Goal: Contribute content: Contribute content

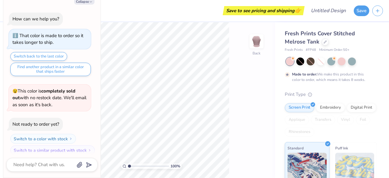
scroll to position [4, 0]
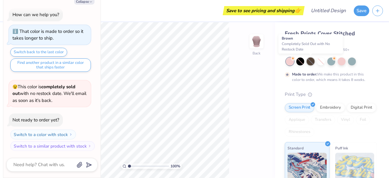
click at [310, 63] on div at bounding box center [311, 61] width 8 height 8
click at [322, 42] on div at bounding box center [325, 41] width 7 height 7
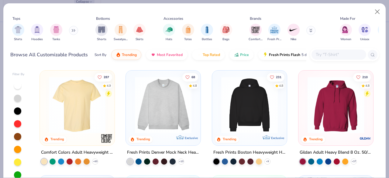
click at [79, 119] on img at bounding box center [77, 105] width 63 height 57
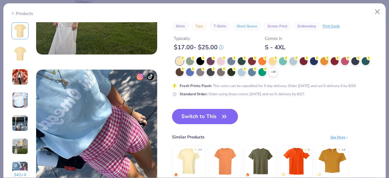
scroll to position [760, 0]
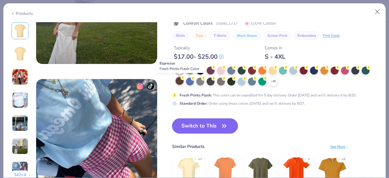
click at [180, 82] on div at bounding box center [180, 81] width 8 height 8
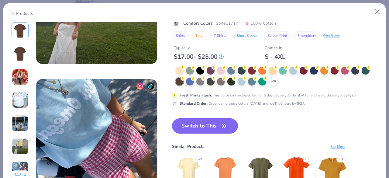
click at [186, 120] on button "Switch to This" at bounding box center [205, 125] width 66 height 15
click at [220, 126] on button "Switch to This" at bounding box center [205, 125] width 66 height 15
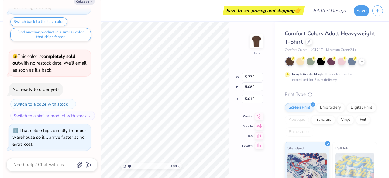
type textarea "x"
type input "8.97"
type input "7.89"
type textarea "x"
type input "4.30"
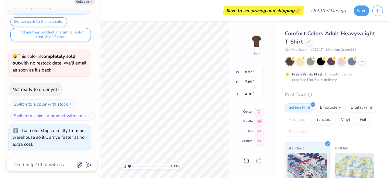
type textarea "x"
type input "5.71"
type input "3.17"
type input "5.62"
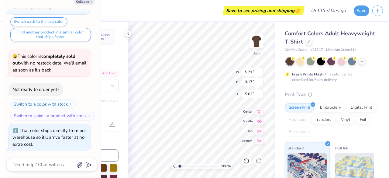
type textarea "x"
type input "4.49"
type input "2.96"
type input "7.32"
type textarea "x"
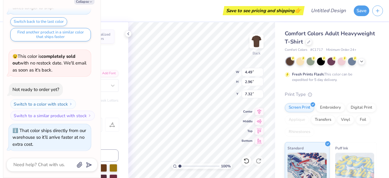
type input "5.71"
type input "3.17"
type input "5.62"
type textarea "x"
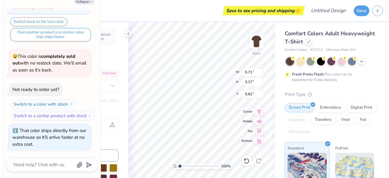
type textarea "T"
type textarea "x"
type textarea "Te"
type textarea "x"
type textarea "Tex"
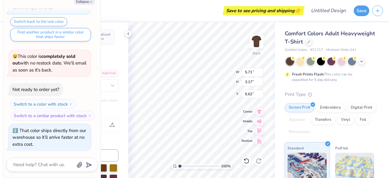
type textarea "x"
type textarea "Texa"
type textarea "x"
type textarea "Texas"
type textarea "x"
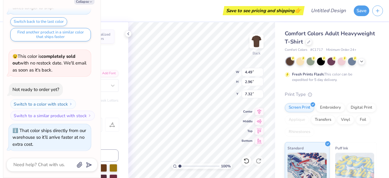
type textarea "R"
type textarea "x"
type textarea "Ro"
type textarea "x"
type textarea "Roy"
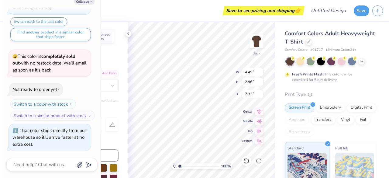
type textarea "x"
type textarea "Royals"
type textarea "x"
type input "4.79"
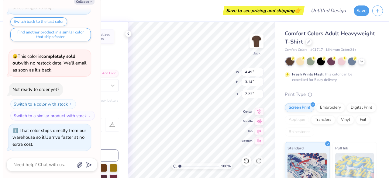
type input "3.35"
type input "7.01"
type textarea "x"
type input "4.61"
type input "3.23"
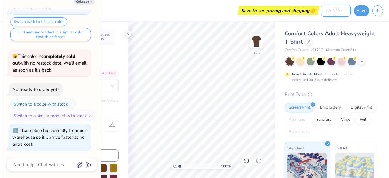
click at [321, 9] on input "Design Title" at bounding box center [336, 11] width 30 height 12
type input "b"
type textarea "x"
type input "br"
type textarea "x"
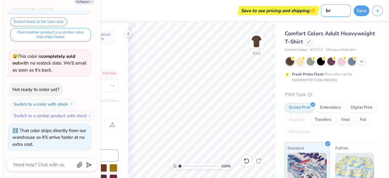
type input "bro"
type textarea "x"
type input "brow"
type textarea "x"
type input "brown"
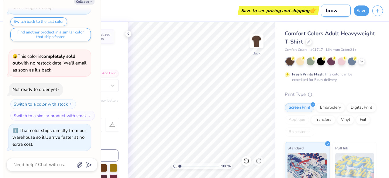
type textarea "x"
type input "brown"
type textarea "x"
type input "brown l"
type textarea "x"
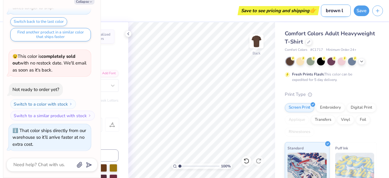
type input "brown la"
type textarea "x"
type input "brown las"
type textarea "x"
type input "brown lass"
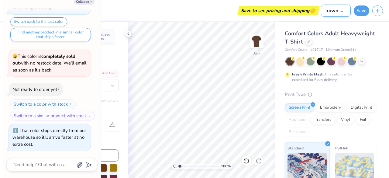
type textarea "x"
type input "brown lasso"
type textarea "x"
type input "brown lasso"
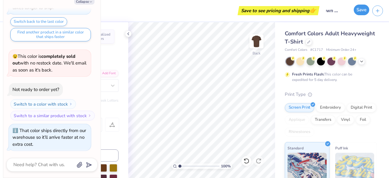
scroll to position [0, 0]
click at [361, 12] on button "Save" at bounding box center [361, 10] width 15 height 11
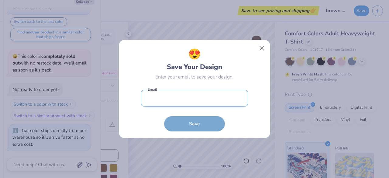
click at [215, 103] on input "email" at bounding box center [194, 98] width 107 height 17
type input "kathryntong95@gmail.com"
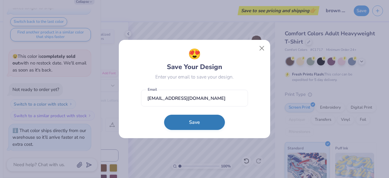
click at [180, 127] on button "Save" at bounding box center [194, 122] width 61 height 15
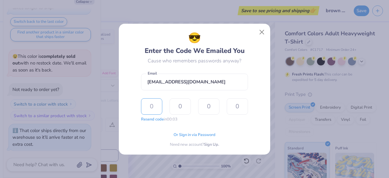
type input "5"
type input "3"
type input "5"
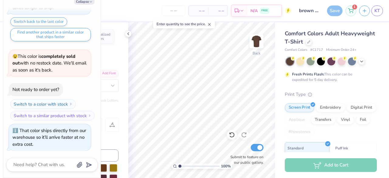
click at [335, 9] on div "Save" at bounding box center [334, 10] width 15 height 11
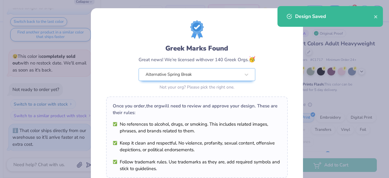
scroll to position [106, 0]
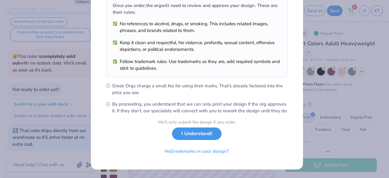
click at [199, 134] on button "I Understand!" at bounding box center [197, 133] width 50 height 12
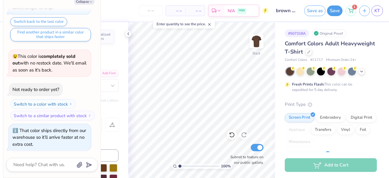
scroll to position [0, 0]
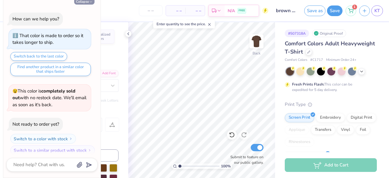
click at [83, 3] on button "Collapse" at bounding box center [84, 1] width 20 height 6
type textarea "x"
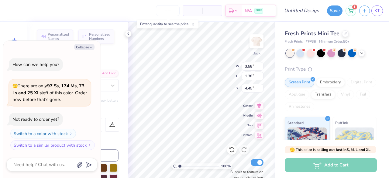
scroll to position [5, 1]
type textarea "x"
type textarea "R"
type textarea "x"
type textarea "Ro"
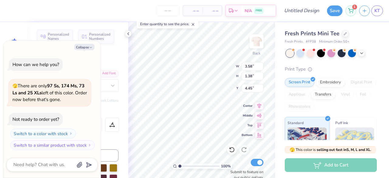
type textarea "x"
type textarea "Roy"
type textarea "x"
type textarea "Roya"
type textarea "x"
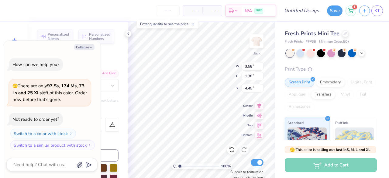
type textarea "Royal"
type textarea "x"
type textarea "Royals"
type textarea "x"
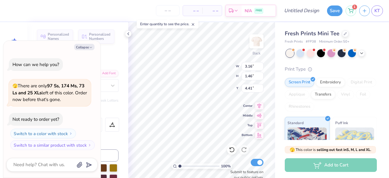
type input "7.75"
type textarea "x"
type textarea "T"
type textarea "x"
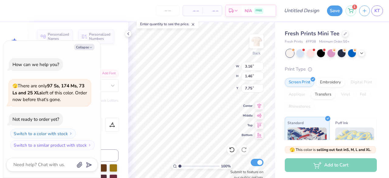
type textarea "Te"
type textarea "x"
type textarea "Tex"
type textarea "x"
type textarea "Texas"
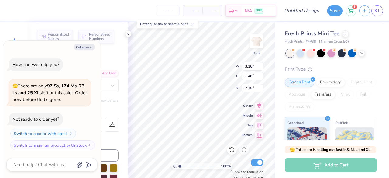
scroll to position [5, 1]
type textarea "x"
type input "1.28"
type input "0.57"
type textarea "x"
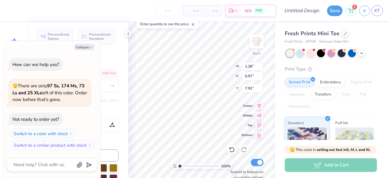
type input "3.22"
click at [87, 47] on button "Collapse" at bounding box center [84, 47] width 20 height 6
type textarea "x"
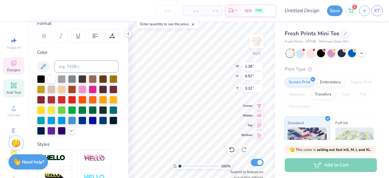
scroll to position [185, 0]
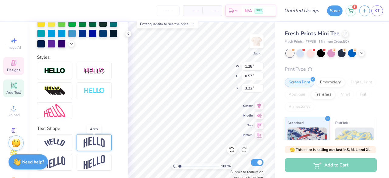
click at [91, 141] on img at bounding box center [94, 142] width 21 height 12
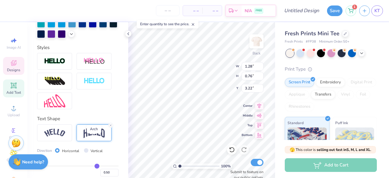
type input "0.76"
type input "3.12"
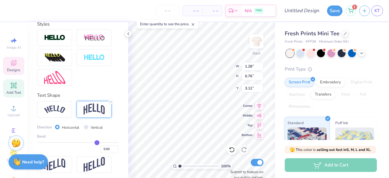
scroll to position [210, 0]
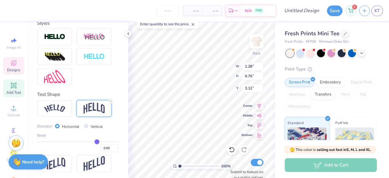
type input "0.47"
type input "0.46"
type input "0.45"
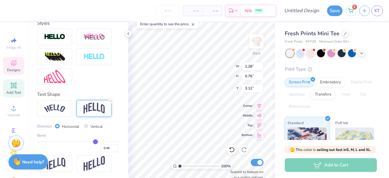
type input "0.45"
type input "0.44"
type input "0.42"
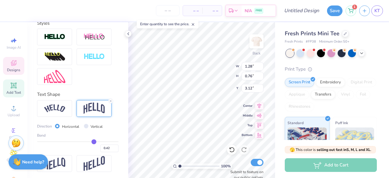
type input "0.41"
type input "0.4"
type input "0.40"
type input "0.39"
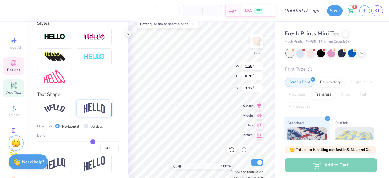
type input "0.39"
type input "0.38"
type input "0.37"
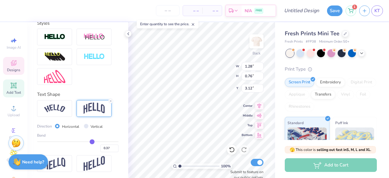
type input "0.36"
type input "0.35"
type input "0.34"
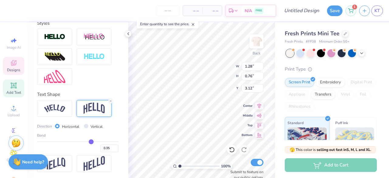
type input "0.34"
type input "0.33"
type input "0.32"
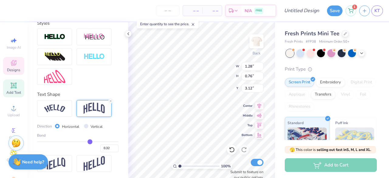
type input "0.31"
type input "0.3"
type input "0.30"
type input "0.29"
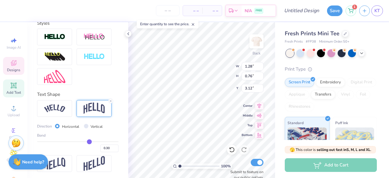
type input "0.29"
type input "0.28"
type input "0.27"
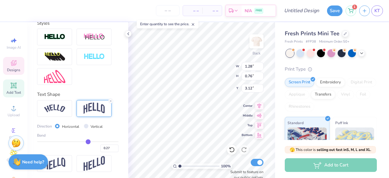
type input "0.26"
type input "0.25"
type input "0.24"
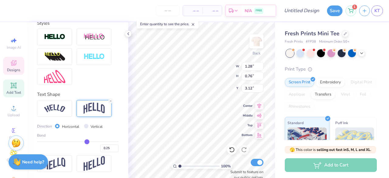
type input "0.24"
drag, startPoint x: 92, startPoint y: 152, endPoint x: 84, endPoint y: 153, distance: 8.6
type input "0.24"
click at [84, 142] on input "range" at bounding box center [77, 141] width 81 height 1
type input "0.64"
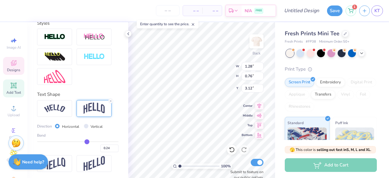
type input "3.18"
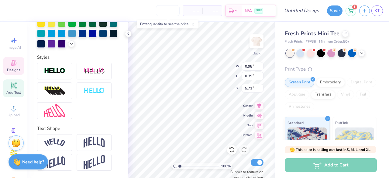
scroll to position [5, 1]
type textarea "1"
type textarea "Texas"
type textarea "T"
type textarea "2025"
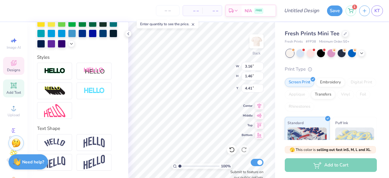
type input "2.57"
type input "1.19"
type input "4.68"
type textarea "Royals"
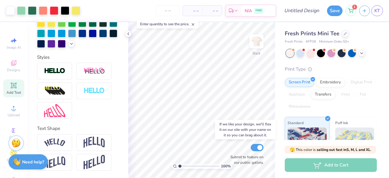
scroll to position [185, 0]
click at [232, 134] on icon at bounding box center [232, 135] width 6 height 6
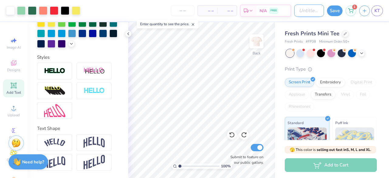
click at [296, 12] on input "Design Title" at bounding box center [309, 11] width 30 height 12
type input "fruit heart"
click at [338, 12] on button "Save" at bounding box center [334, 10] width 15 height 11
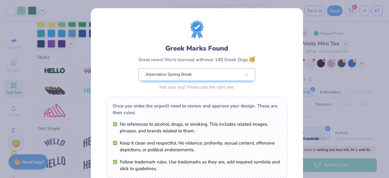
scroll to position [1, 0]
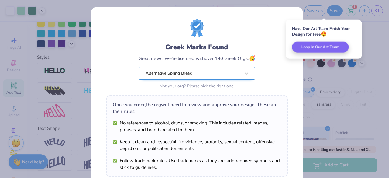
click at [166, 71] on div "Alternative Spring Break" at bounding box center [193, 73] width 96 height 12
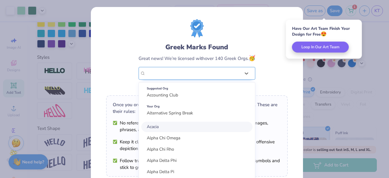
scroll to position [0, 0]
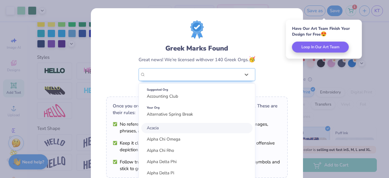
click at [114, 79] on div "Greek Marks Found Great news! We’re licensed with over 140 Greek Orgs. 🥳 option…" at bounding box center [197, 55] width 182 height 71
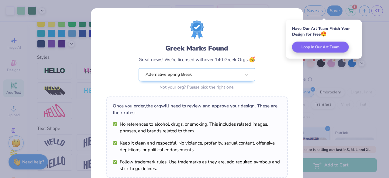
scroll to position [106, 0]
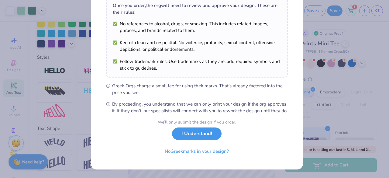
click at [184, 137] on button "I Understand!" at bounding box center [197, 133] width 50 height 12
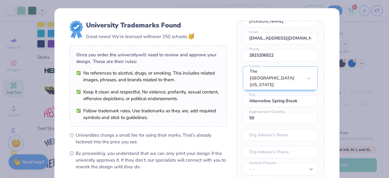
scroll to position [86, 0]
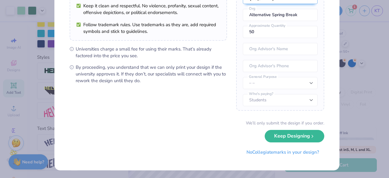
click at [273, 140] on button "Keep Designing" at bounding box center [295, 136] width 60 height 12
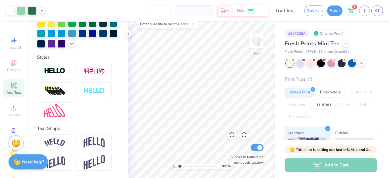
scroll to position [17, 0]
click at [332, 12] on button "Save" at bounding box center [334, 10] width 15 height 11
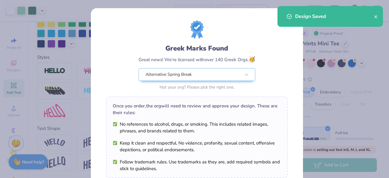
scroll to position [106, 0]
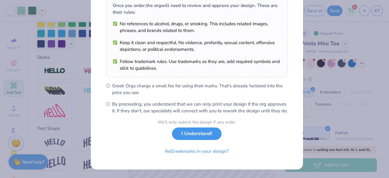
click at [202, 135] on button "I Understand!" at bounding box center [197, 133] width 50 height 12
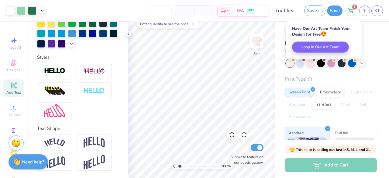
scroll to position [17, 0]
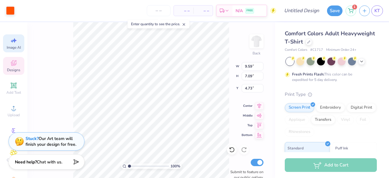
click at [12, 48] on span "Image AI" at bounding box center [14, 47] width 14 height 5
select select "4"
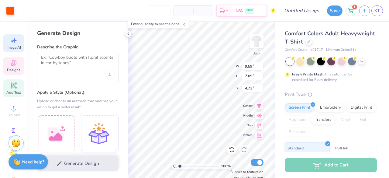
click at [14, 88] on icon at bounding box center [13, 85] width 7 height 7
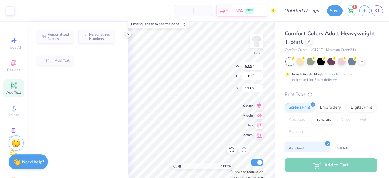
type input "5.59"
type input "1.62"
type input "11.69"
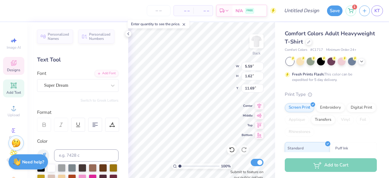
type input "9.59"
type input "7.09"
type input "4.73"
type textarea "t"
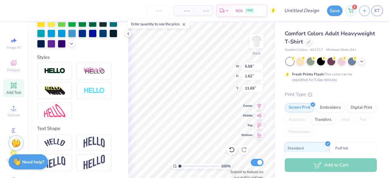
scroll to position [5, 1]
type textarea "TEXAS ROYALS"
click at [59, 160] on img at bounding box center [54, 162] width 21 height 12
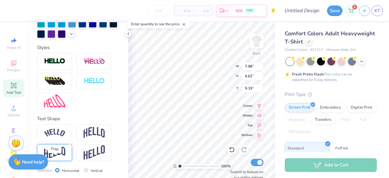
type input "6.62"
type input "9.19"
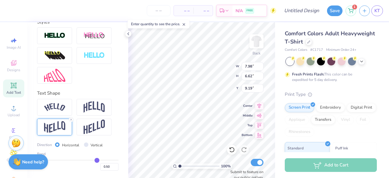
type input "0.49"
type input "0.47"
type input "0.46"
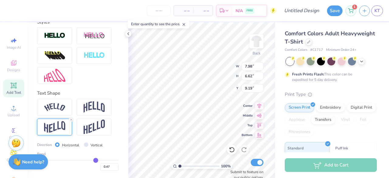
type input "0.46"
type input "0.44"
type input "0.43"
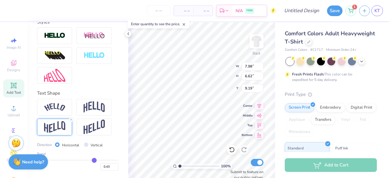
type input "0.41"
type input "0.4"
type input "0.40"
type input "0.39"
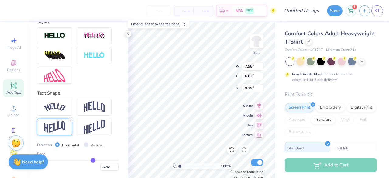
type input "0.39"
type input "0.37"
type input "0.36"
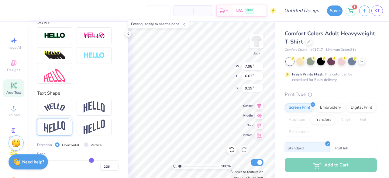
type input "0.35"
type input "0.34"
type input "0.33"
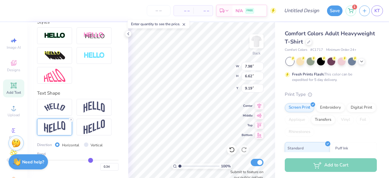
type input "0.33"
type input "0.32"
type input "0.31"
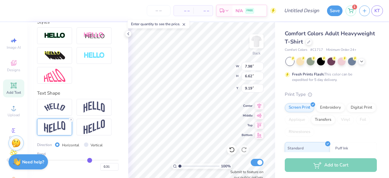
type input "0.3"
type input "0.30"
type input "0.29"
type input "0.28"
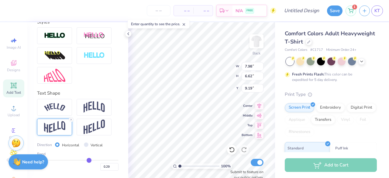
type input "0.28"
type input "0.26"
type input "0.25"
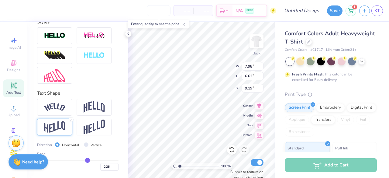
type input "0.24"
type input "0.23"
type input "0.22"
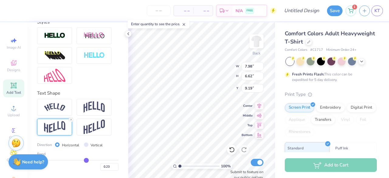
type input "0.22"
type input "0.21"
type input "0.2"
type input "0.20"
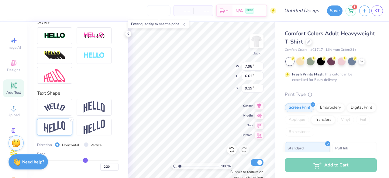
type input "0.19"
type input "0.18"
drag, startPoint x: 93, startPoint y: 162, endPoint x: 82, endPoint y: 164, distance: 11.7
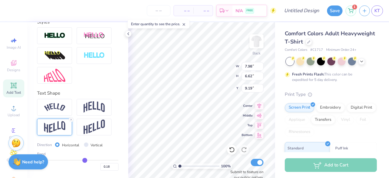
type input "0.18"
click at [82, 160] on input "range" at bounding box center [77, 160] width 81 height 1
type input "5.21"
type input "9.89"
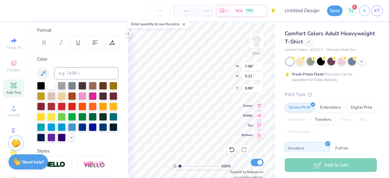
scroll to position [83, 0]
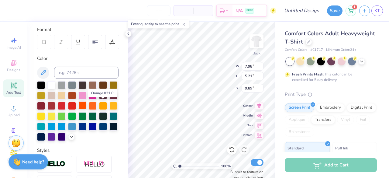
click at [86, 105] on div at bounding box center [82, 105] width 8 height 8
click at [76, 96] on div at bounding box center [72, 95] width 8 height 8
type input "0.84"
type input "0.48"
type input "5.13"
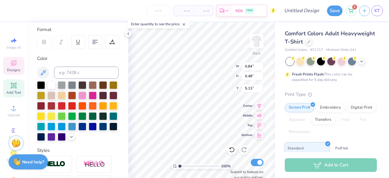
scroll to position [5, 1]
type textarea "TXR"
type input "7.98"
type input "5.21"
type input "11.36"
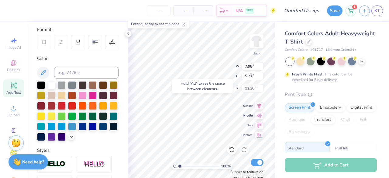
click at [220, 93] on div "Hold “Alt” to see the space between elements." at bounding box center [202, 86] width 61 height 14
type input "0.58"
type input "0.85"
type input "9.65"
type textarea "TXR"
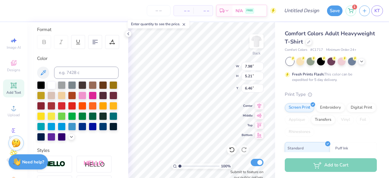
type input "6.46"
type input "5.40"
type input "3.00"
type input "6.74"
type input "10.23"
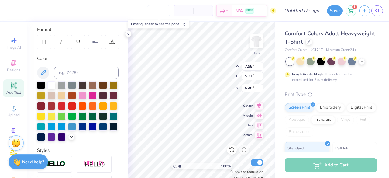
type input "5.40"
type input "7.98"
type input "5.21"
type input "5.40"
type input "3.88"
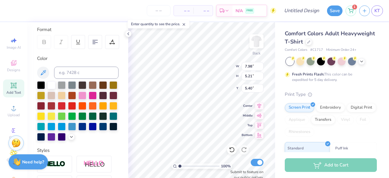
type input "3.07"
type input "3.64"
type input "8.87"
type input "2.56"
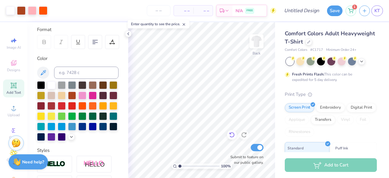
click at [233, 132] on icon at bounding box center [231, 134] width 5 height 5
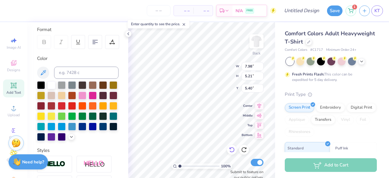
type input "9.89"
type input "5.34"
type input "3.64"
click at [230, 147] on icon at bounding box center [231, 149] width 5 height 5
type input "3.67"
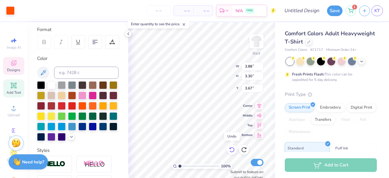
click at [230, 147] on icon at bounding box center [231, 149] width 5 height 5
type input "4.38"
type input "3.62"
type input "3.00"
type input "4.04"
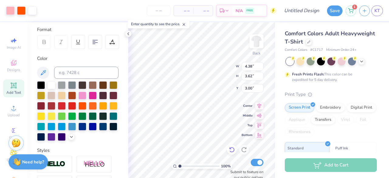
type input "3.33"
type input "8.89"
type input "9.99"
type input "6.53"
type input "4.68"
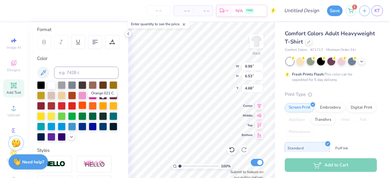
click at [86, 105] on div at bounding box center [82, 105] width 8 height 8
click at [76, 94] on div at bounding box center [72, 95] width 8 height 8
type input "2.36"
type input "4.04"
type input "3.33"
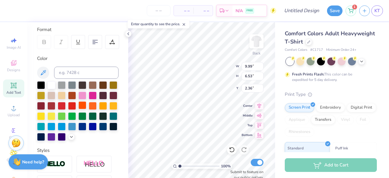
type input "8.89"
type input "5.18"
type input "3.88"
type input "3.07"
type input "3.64"
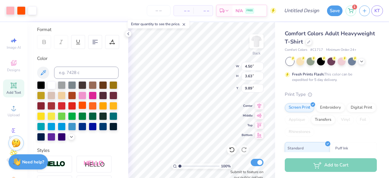
type input "9.89"
type input "3.61"
type input "2.91"
type input "10.25"
type input "3.78"
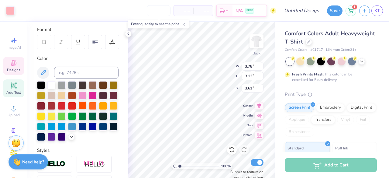
type input "3.13"
type input "3.61"
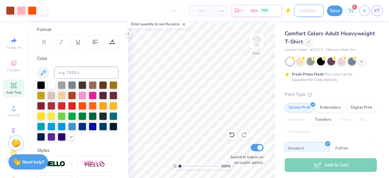
click at [304, 11] on input "Design Title" at bounding box center [309, 11] width 30 height 12
type input "burnt orange bow"
click at [337, 12] on button "Save" at bounding box center [334, 10] width 15 height 11
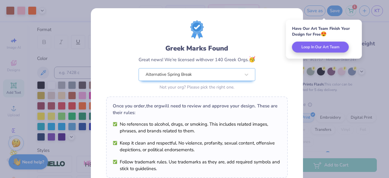
scroll to position [106, 0]
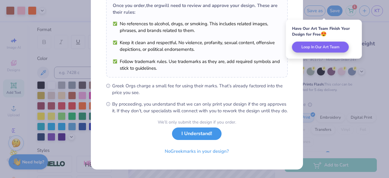
click at [184, 136] on button "I Understand!" at bounding box center [197, 133] width 50 height 12
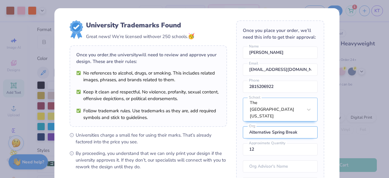
scroll to position [31, 0]
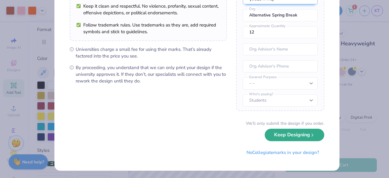
click at [277, 133] on button "Keep Designing" at bounding box center [295, 135] width 60 height 12
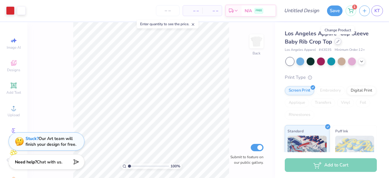
click at [338, 43] on div at bounding box center [338, 41] width 7 height 7
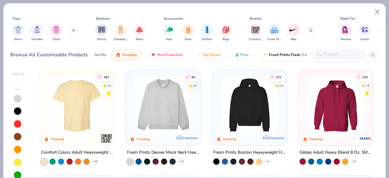
click at [87, 104] on img at bounding box center [77, 105] width 63 height 57
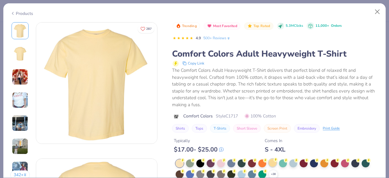
click at [185, 160] on circle at bounding box center [182, 160] width 4 height 4
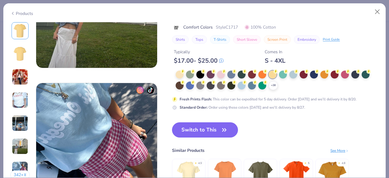
scroll to position [756, 0]
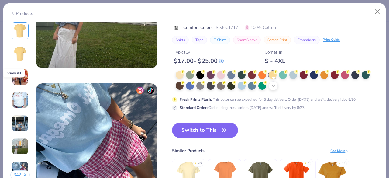
click at [273, 87] on icon at bounding box center [273, 85] width 5 height 5
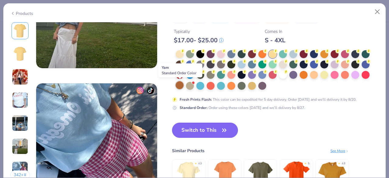
click at [180, 84] on div at bounding box center [180, 85] width 8 height 8
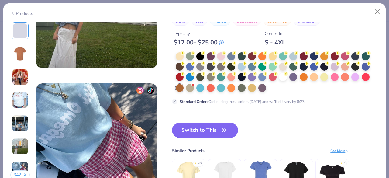
click at [186, 134] on button "Switch to This" at bounding box center [205, 129] width 66 height 15
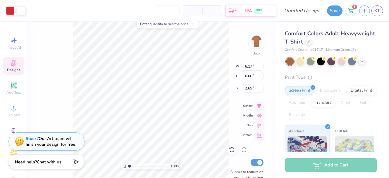
type input "2.69"
click at [9, 13] on div at bounding box center [10, 10] width 9 height 9
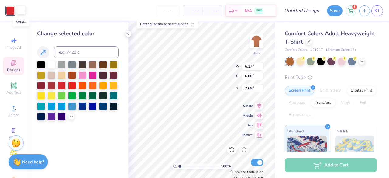
click at [23, 13] on div at bounding box center [21, 10] width 9 height 9
click at [103, 67] on div at bounding box center [103, 64] width 8 height 8
click at [9, 7] on div at bounding box center [10, 10] width 9 height 9
click at [51, 66] on div at bounding box center [51, 64] width 8 height 8
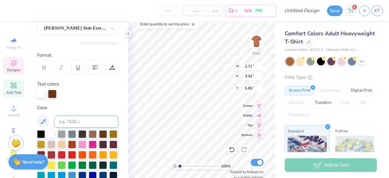
scroll to position [5, 1]
type textarea "ROYALS"
type input "2.58"
type input "3.56"
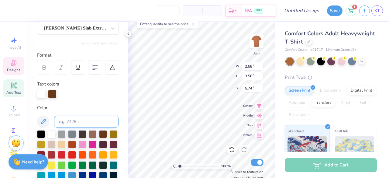
type input "5.74"
type textarea "TEXAS"
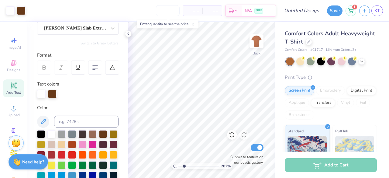
type input "2.03188414885795"
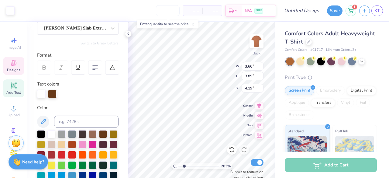
type input "3.63"
type input "3.85"
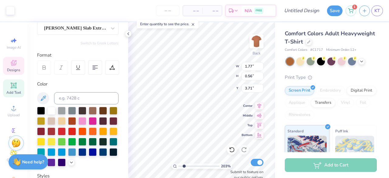
scroll to position [5, 1]
type textarea "GAME DAY"
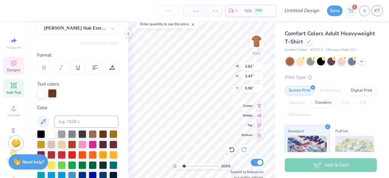
click at [53, 91] on div at bounding box center [52, 93] width 9 height 9
click at [76, 143] on div at bounding box center [72, 144] width 8 height 8
type input "3.05"
type input "3.74"
type input "5.66"
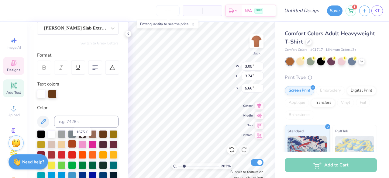
click at [76, 142] on div at bounding box center [72, 144] width 8 height 8
click at [63, 94] on div at bounding box center [63, 93] width 9 height 9
click at [76, 142] on div at bounding box center [72, 144] width 8 height 8
click at [233, 149] on icon at bounding box center [232, 149] width 6 height 6
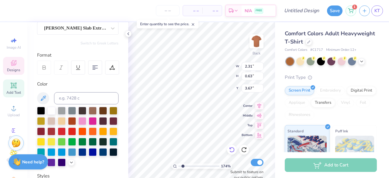
type input "1.74109722955074"
type input "3.56"
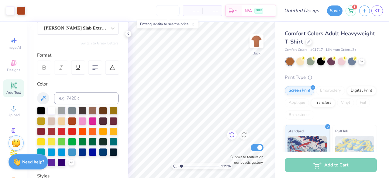
click at [230, 135] on icon at bounding box center [232, 135] width 6 height 6
click at [244, 135] on icon at bounding box center [244, 135] width 6 height 6
click at [244, 133] on icon at bounding box center [244, 135] width 6 height 6
click at [231, 133] on icon at bounding box center [232, 135] width 6 height 6
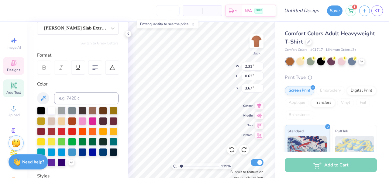
type input "1.38674053215179"
type input "3.87"
type input "1.38674053215179"
type input "3.56"
type input "1.38674053215179"
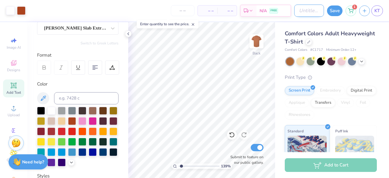
click at [300, 13] on input "Design Title" at bounding box center [309, 11] width 30 height 12
type input "b"
type input "1.38674053215179"
type input "bo"
type input "1.38674053215179"
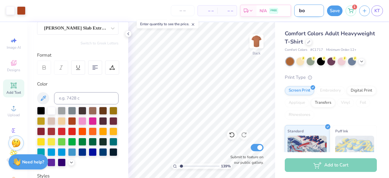
type input "boo"
type input "1.38674053215179"
type input "boot"
type input "1.38674053215179"
type input "boots"
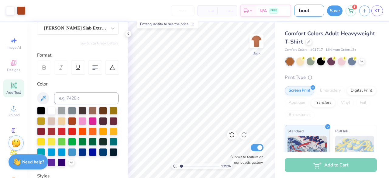
type input "1.38674053215179"
type input "boots"
type input "1.38674053215179"
type input "boots a"
type input "1.38674053215179"
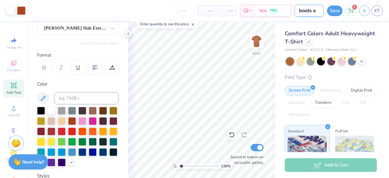
type input "boots an"
type input "1.38674053215179"
type input "boots and"
type input "1.38674053215179"
type input "boots and"
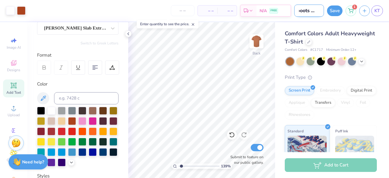
type input "1.38674053215179"
type input "boots and h"
type input "1.38674053215179"
type input "boots and ho"
type input "1.38674053215179"
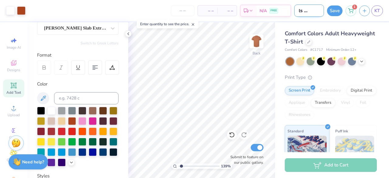
type input "boots and hor"
type input "1.38674053215179"
type input "boots and hors"
type input "1.38674053215179"
type input "boots and horsh"
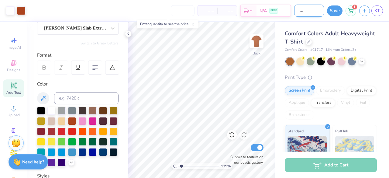
type input "1.38674053215179"
type input "boots and horshe"
type input "1.38674053215179"
type input "boots and horsh"
type input "1.38674053215179"
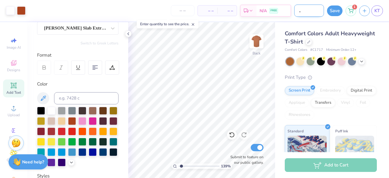
type input "boots and hors"
type input "1.38674053215179"
type input "boots and horse"
type input "1.38674053215179"
type input "boots and horses"
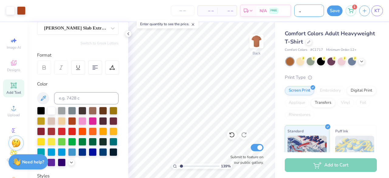
type input "1.38674053215179"
type input "boots and horsesh"
type input "1.38674053215179"
type input "boots and horsesho"
type input "1.38674053215179"
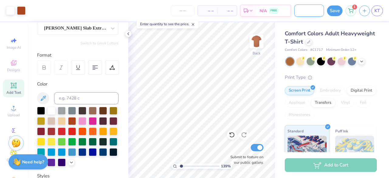
type input "boots and horseshoe"
type input "1.38674053215179"
type input "boots and horseshoe"
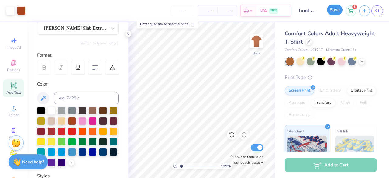
click at [334, 10] on button "Save" at bounding box center [334, 10] width 15 height 11
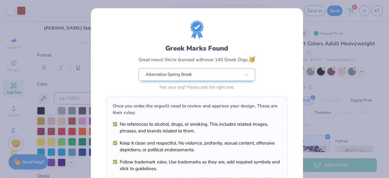
scroll to position [106, 0]
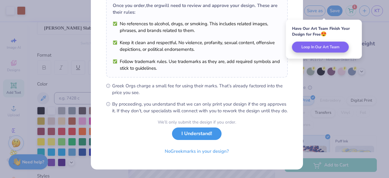
click at [197, 138] on button "I Understand!" at bounding box center [197, 133] width 50 height 12
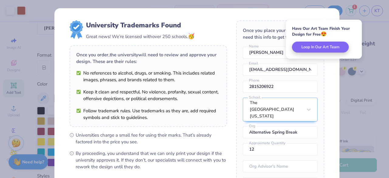
scroll to position [86, 0]
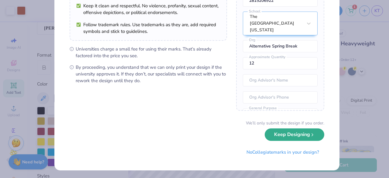
click at [271, 136] on button "Keep Designing" at bounding box center [295, 134] width 60 height 12
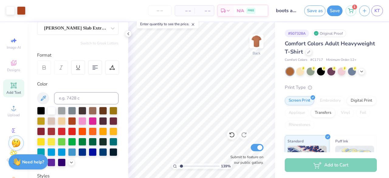
type input "1.38674053215179"
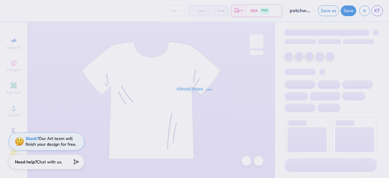
type input "patchwork gameday tee"
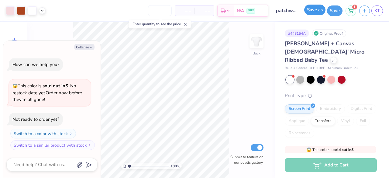
click at [314, 9] on button "Save as" at bounding box center [314, 10] width 21 height 11
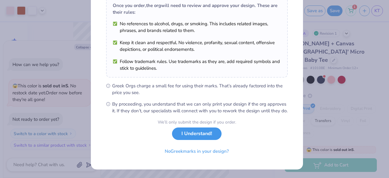
click at [211, 132] on button "I Understand!" at bounding box center [197, 133] width 50 height 12
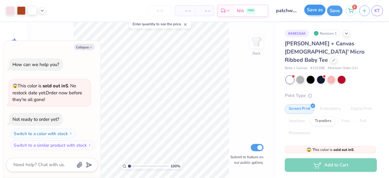
type textarea "x"
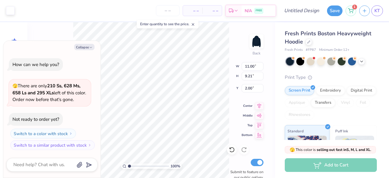
type textarea "x"
type input "3.99"
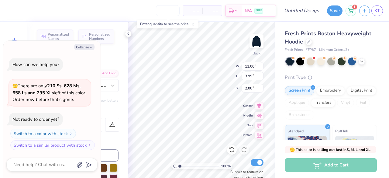
scroll to position [5, 1]
type textarea "x"
type textarea "R"
type textarea "x"
type textarea "RO"
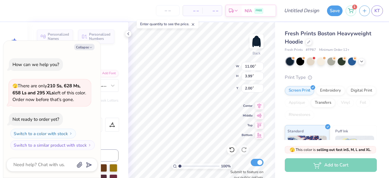
type textarea "x"
type textarea "[PERSON_NAME]"
type textarea "x"
type textarea "ROYA"
type textarea "x"
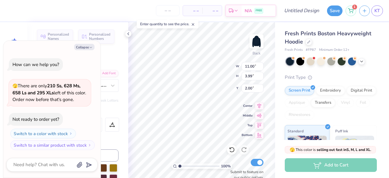
type textarea "ROYAL"
type textarea "x"
type textarea "ROYALS"
type textarea "x"
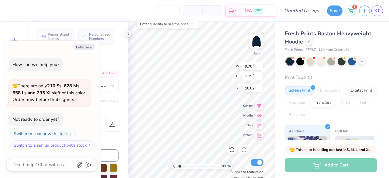
scroll to position [5, 1]
type textarea "BIG"
type textarea "x"
type textarea "BIG"
type textarea "x"
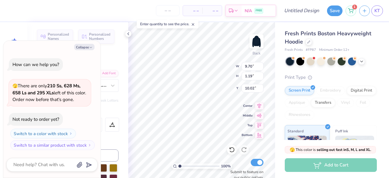
type textarea "B"
type textarea "x"
type textarea "g"
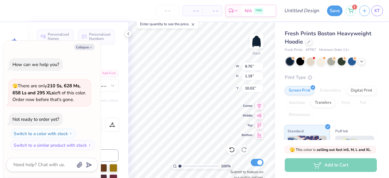
type textarea "x"
type textarea "ga"
type textarea "x"
type textarea "gameda"
type textarea "x"
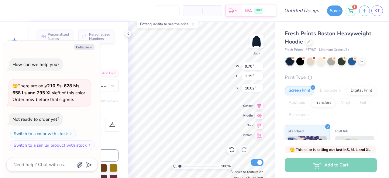
type textarea "gameday"
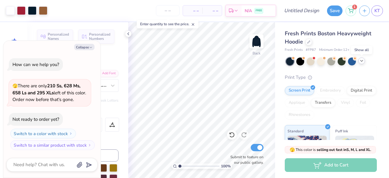
click at [362, 63] on div at bounding box center [361, 60] width 7 height 7
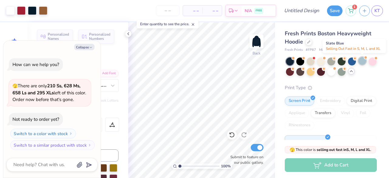
click at [361, 63] on div at bounding box center [362, 61] width 8 height 8
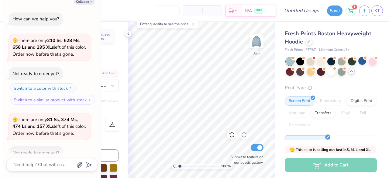
scroll to position [33, 0]
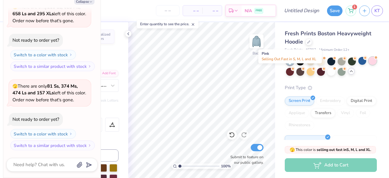
click at [369, 65] on div at bounding box center [373, 61] width 8 height 8
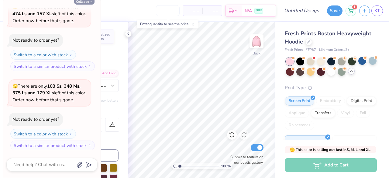
click at [80, 1] on button "Collapse" at bounding box center [84, 1] width 20 height 6
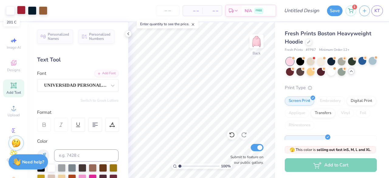
click at [19, 12] on div at bounding box center [21, 10] width 9 height 9
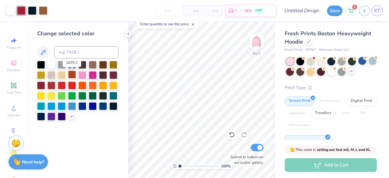
click at [72, 74] on div at bounding box center [72, 74] width 8 height 8
click at [304, 71] on div at bounding box center [300, 71] width 8 height 8
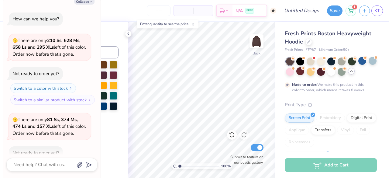
type textarea "x"
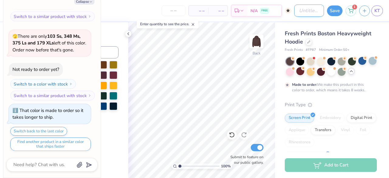
click at [295, 14] on input "Design Title" at bounding box center [309, 11] width 30 height 12
type input "f"
type textarea "x"
type input "fo"
type textarea "x"
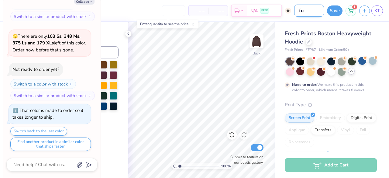
type input "foo"
type textarea "x"
type input "foot"
type textarea "x"
type input "footb"
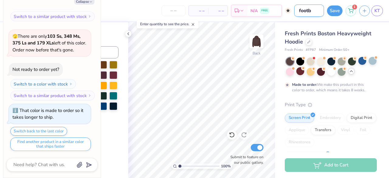
type textarea "x"
type input "footba"
type textarea "x"
type input "footbal"
type textarea "x"
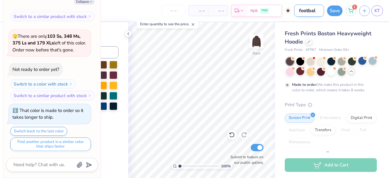
type input "football"
type textarea "x"
type input "football"
type textarea "x"
type input "football b"
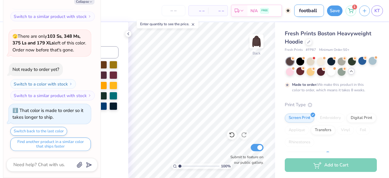
type textarea "x"
type input "football bo"
type textarea "x"
type input "football bow"
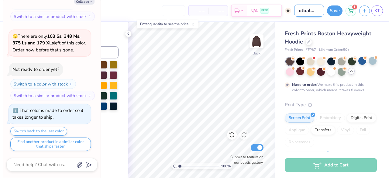
type textarea "x"
type input "football bow"
click at [341, 9] on button "Save" at bounding box center [334, 10] width 15 height 11
click at [84, 3] on button "Collapse" at bounding box center [84, 1] width 20 height 6
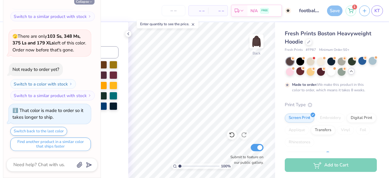
type textarea "x"
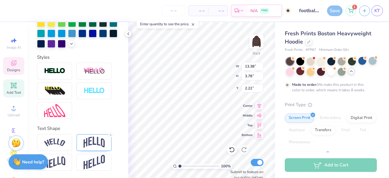
scroll to position [185, 0]
click at [82, 145] on div at bounding box center [94, 142] width 35 height 17
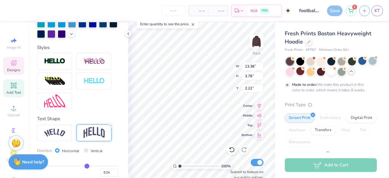
scroll to position [221, 0]
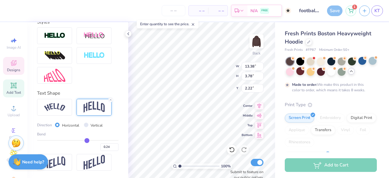
type input "0.25"
type input "0.26"
type input "0.27"
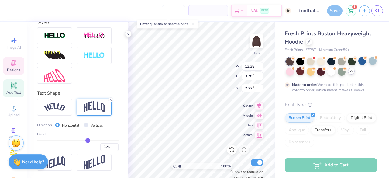
type input "0.27"
type input "0.28"
type input "0.3"
type input "0.30"
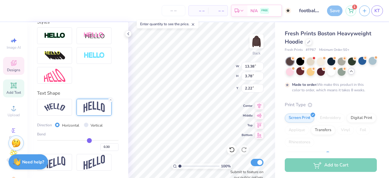
type input "0.31"
type input "0.32"
type input "0.33"
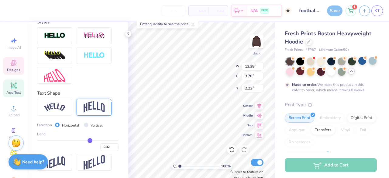
type input "0.33"
type input "0.34"
drag, startPoint x: 84, startPoint y: 140, endPoint x: 88, endPoint y: 140, distance: 3.4
click at [88, 140] on input "range" at bounding box center [77, 140] width 81 height 1
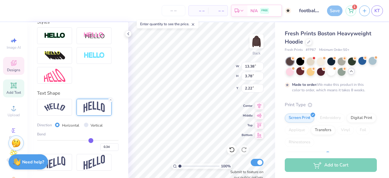
drag, startPoint x: 88, startPoint y: 140, endPoint x: 91, endPoint y: 139, distance: 3.4
type input "0.43"
click at [91, 140] on input "range" at bounding box center [77, 140] width 81 height 1
type input "0.43"
type input "4.33"
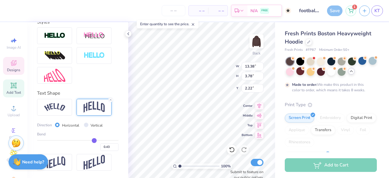
type input "1.94"
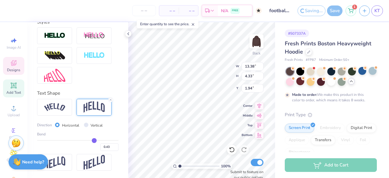
type input "0.41"
type input "4.84"
type input "1.69"
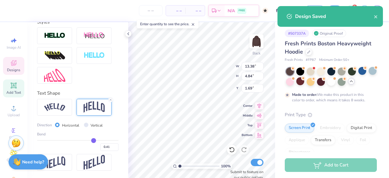
click at [90, 140] on input "range" at bounding box center [77, 140] width 81 height 1
type input "0.36"
type input "4.72"
type input "1.74"
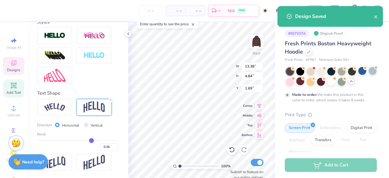
type input "0.35"
type input "0.34"
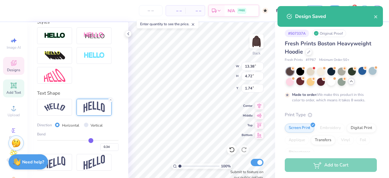
click at [88, 140] on input "range" at bounding box center [77, 140] width 81 height 1
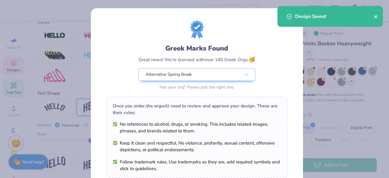
click at [376, 18] on icon "close" at bounding box center [376, 16] width 4 height 5
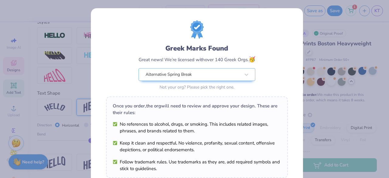
click at [214, 133] on form "Greek Marks Found Great news! We’re licensed with over 140 Greek Orgs. 🥳 Altern…" at bounding box center [197, 138] width 182 height 237
type input "4.33"
type input "1.94"
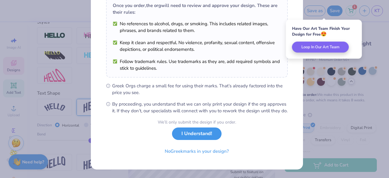
click at [192, 138] on button "I Understand!" at bounding box center [197, 133] width 50 height 12
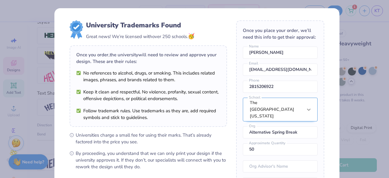
scroll to position [31, 0]
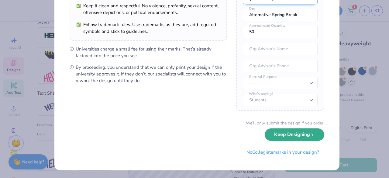
click at [286, 138] on button "Keep Designing" at bounding box center [295, 134] width 60 height 12
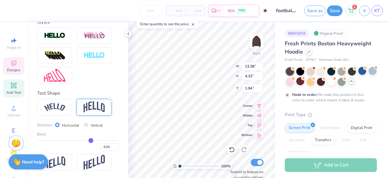
scroll to position [17, 0]
type input "0.4"
click at [90, 141] on input "range" at bounding box center [77, 140] width 81 height 1
type input "2.42"
type input "0.40"
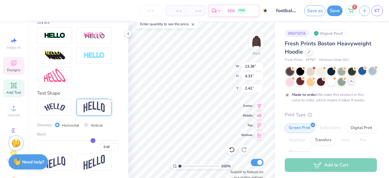
type input "4.67"
type input "2.25"
type input "0.43"
type input "0.44"
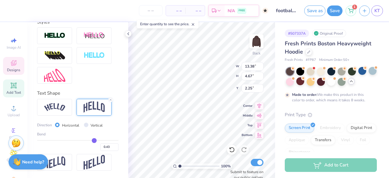
type input "0.44"
type input "0.45"
type input "0.46"
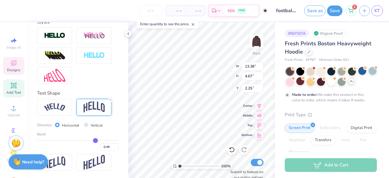
type input "0.47"
type input "0.48"
type input "0.49"
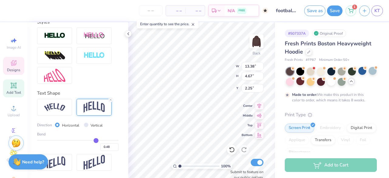
type input "0.49"
type input "0.5"
type input "0.50"
type input "0.51"
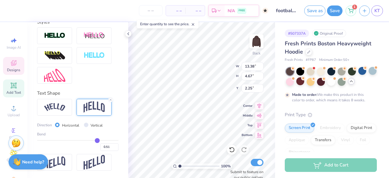
type input "0.52"
drag, startPoint x: 91, startPoint y: 140, endPoint x: 94, endPoint y: 140, distance: 3.4
type input "0.52"
click at [94, 140] on input "range" at bounding box center [77, 140] width 81 height 1
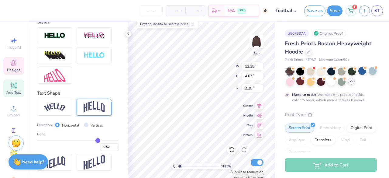
type input "5.38"
type input "1.90"
type input "0.51"
type input "0.5"
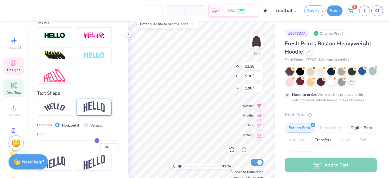
type input "0.50"
type input "0.49"
type input "0.48"
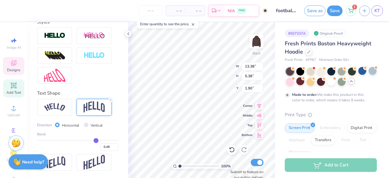
type input "0.48"
click at [92, 141] on input "range" at bounding box center [77, 140] width 81 height 1
type input "5.13"
type input "2.02"
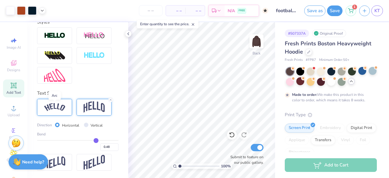
click at [57, 109] on img at bounding box center [54, 107] width 21 height 8
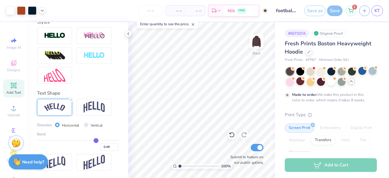
type input "0.46"
type input "0.45"
type input "0.44"
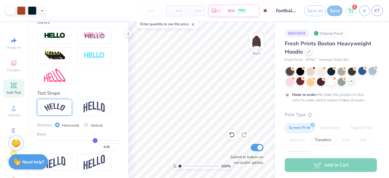
type input "0.44"
type input "0.43"
type input "0.42"
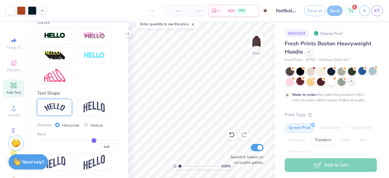
type input "0.41"
type input "0.4"
type input "0.40"
type input "0.39"
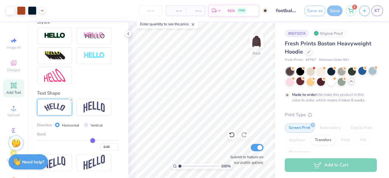
type input "0.39"
type input "0.37"
type input "0.36"
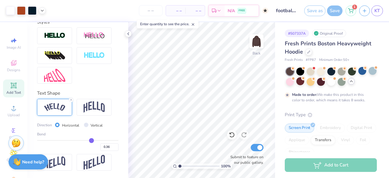
type input "0.35"
type input "0.34"
drag, startPoint x: 92, startPoint y: 141, endPoint x: 88, endPoint y: 141, distance: 4.9
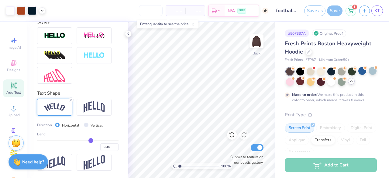
click at [88, 141] on input "range" at bounding box center [77, 140] width 81 height 1
type input "0.36"
type input "0.37"
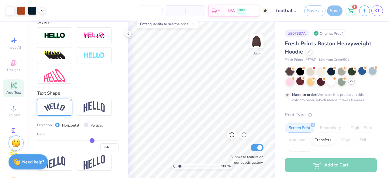
type input "0.41"
type input "0.44"
type input "0.46"
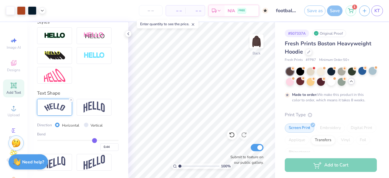
type input "0.46"
type input "0.48"
type input "0.5"
type input "0.50"
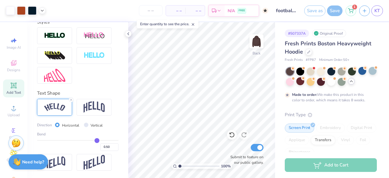
type input "0.52"
type input "0.53"
type input "0.54"
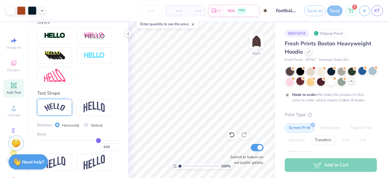
type input "0.54"
type input "0.55"
type input "0.56"
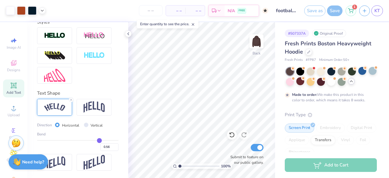
type input "0.58"
type input "0.59"
type input "0.61"
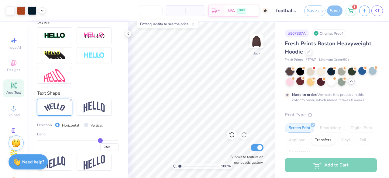
type input "0.61"
type input "0.62"
type input "0.63"
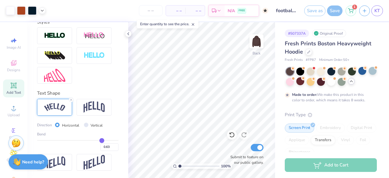
type input "0.65"
type input "0.66"
type input "0.67"
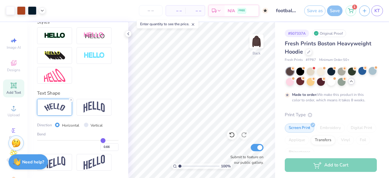
type input "0.67"
type input "0.68"
type input "0.7"
drag, startPoint x: 88, startPoint y: 141, endPoint x: 103, endPoint y: 142, distance: 15.9
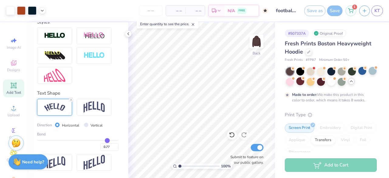
click at [103, 141] on input "range" at bounding box center [77, 140] width 81 height 1
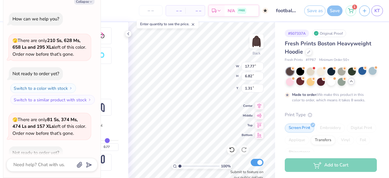
scroll to position [197, 0]
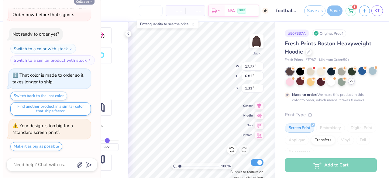
click at [81, 2] on button "Collapse" at bounding box center [84, 1] width 20 height 6
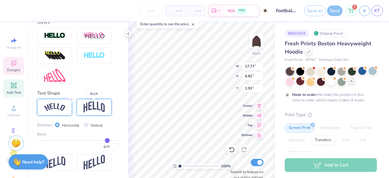
click at [89, 106] on img at bounding box center [94, 107] width 21 height 12
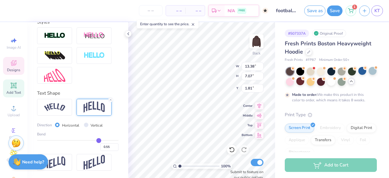
drag, startPoint x: 104, startPoint y: 140, endPoint x: 95, endPoint y: 139, distance: 8.9
click at [95, 140] on input "range" at bounding box center [77, 140] width 81 height 1
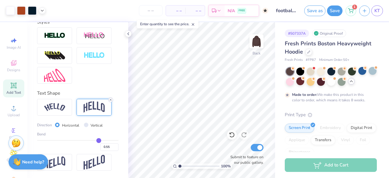
click at [109, 100] on icon at bounding box center [111, 100] width 4 height 4
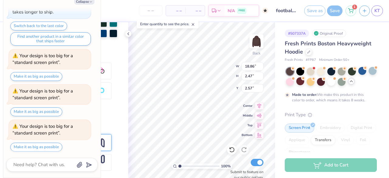
scroll to position [5, 1]
click at [260, 106] on icon at bounding box center [259, 104] width 4 height 5
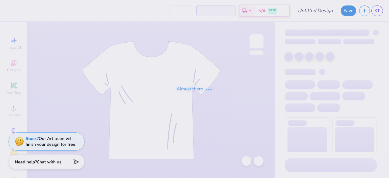
type input "football bow"
